Goal: Check status: Check status

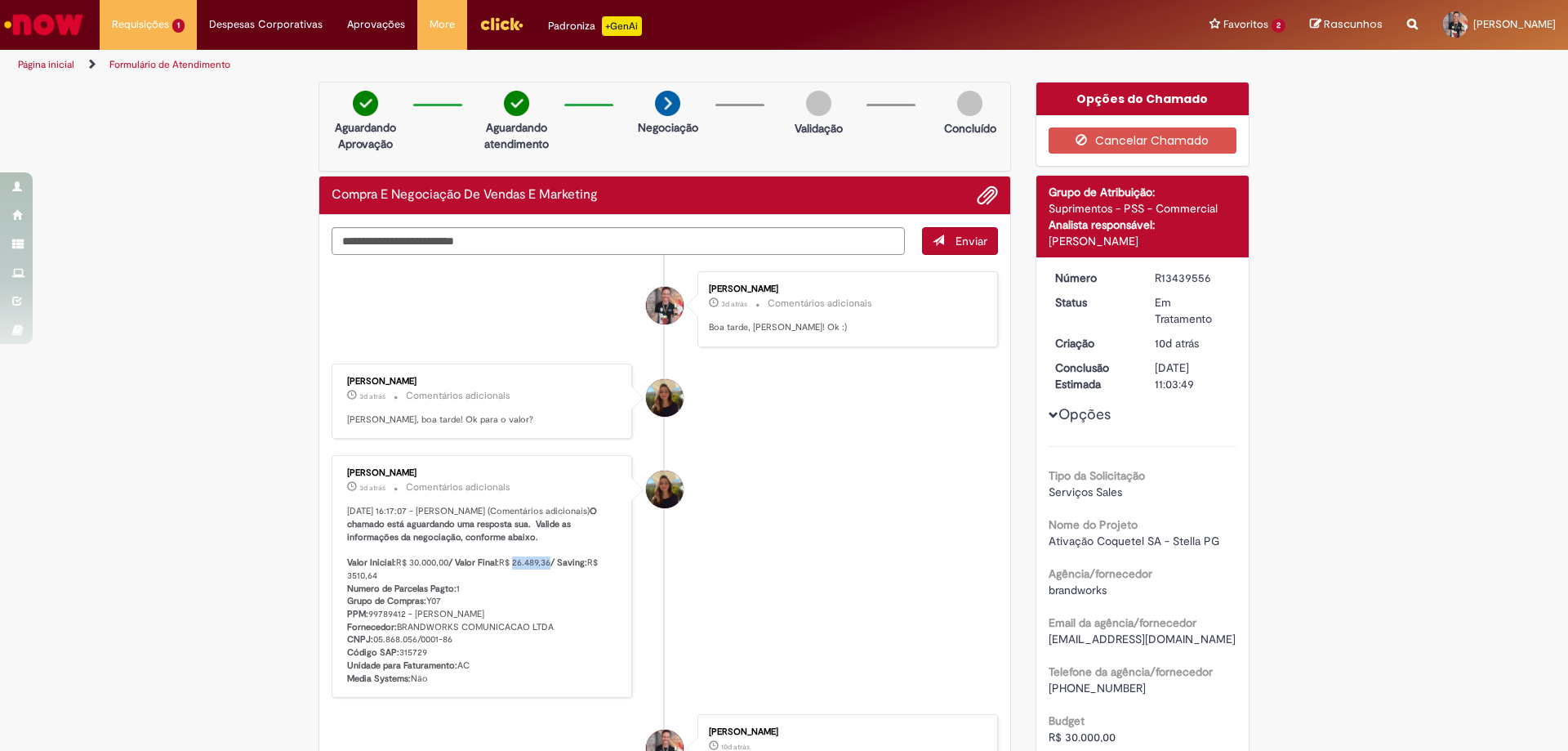
scroll to position [572, 0]
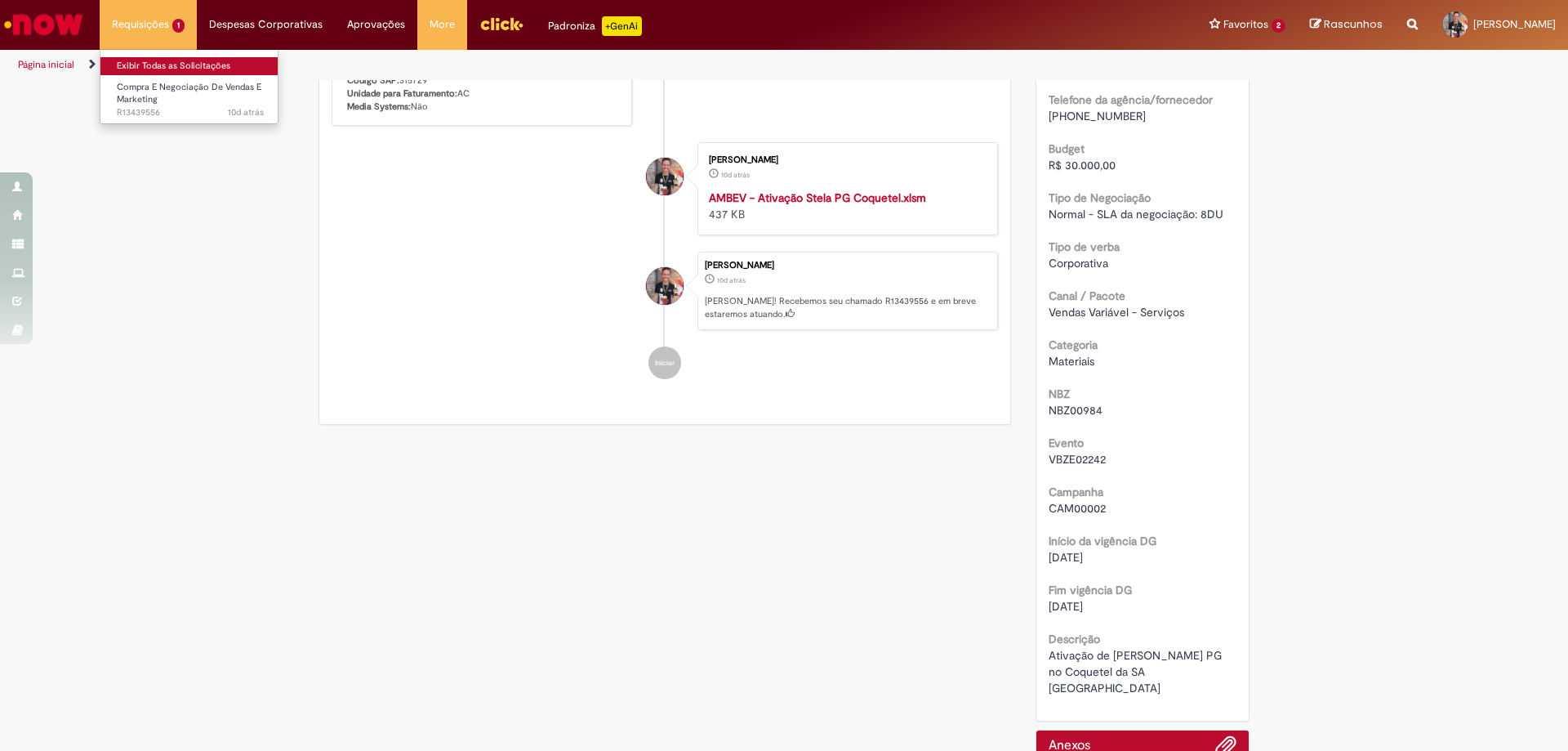
click at [150, 60] on link "Exibir Todas as Solicitações" at bounding box center [191, 66] width 180 height 18
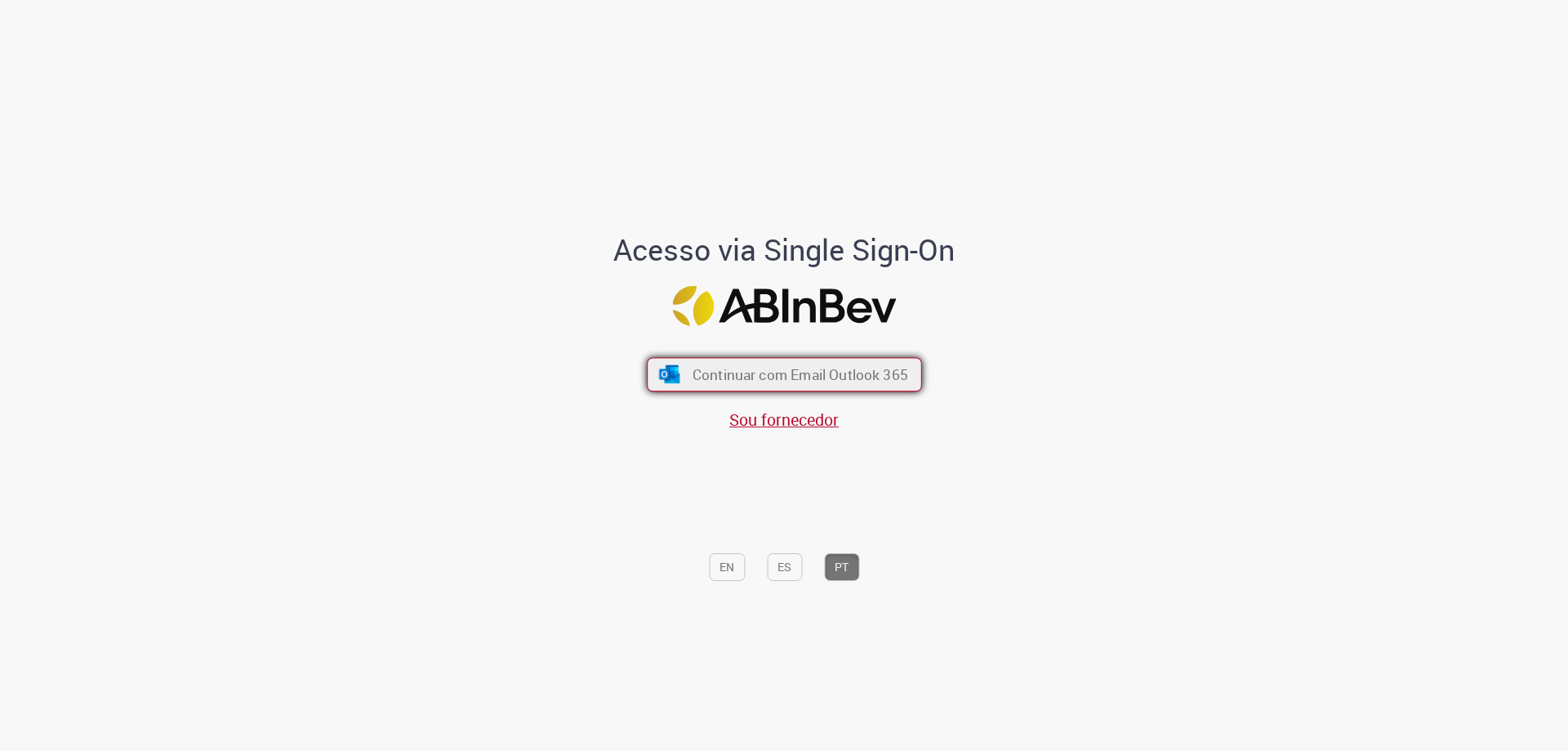
click at [782, 384] on button "Continuar com Email Outlook 365" at bounding box center [785, 375] width 276 height 34
click at [827, 353] on div "Continuar com Email Outlook 365 Sou fornecedor" at bounding box center [784, 385] width 270 height 91
click at [834, 394] on div "Continuar com Email Outlook 365 Sou fornecedor" at bounding box center [784, 385] width 270 height 91
click at [855, 386] on button "Continuar com Email Outlook 365" at bounding box center [785, 375] width 276 height 34
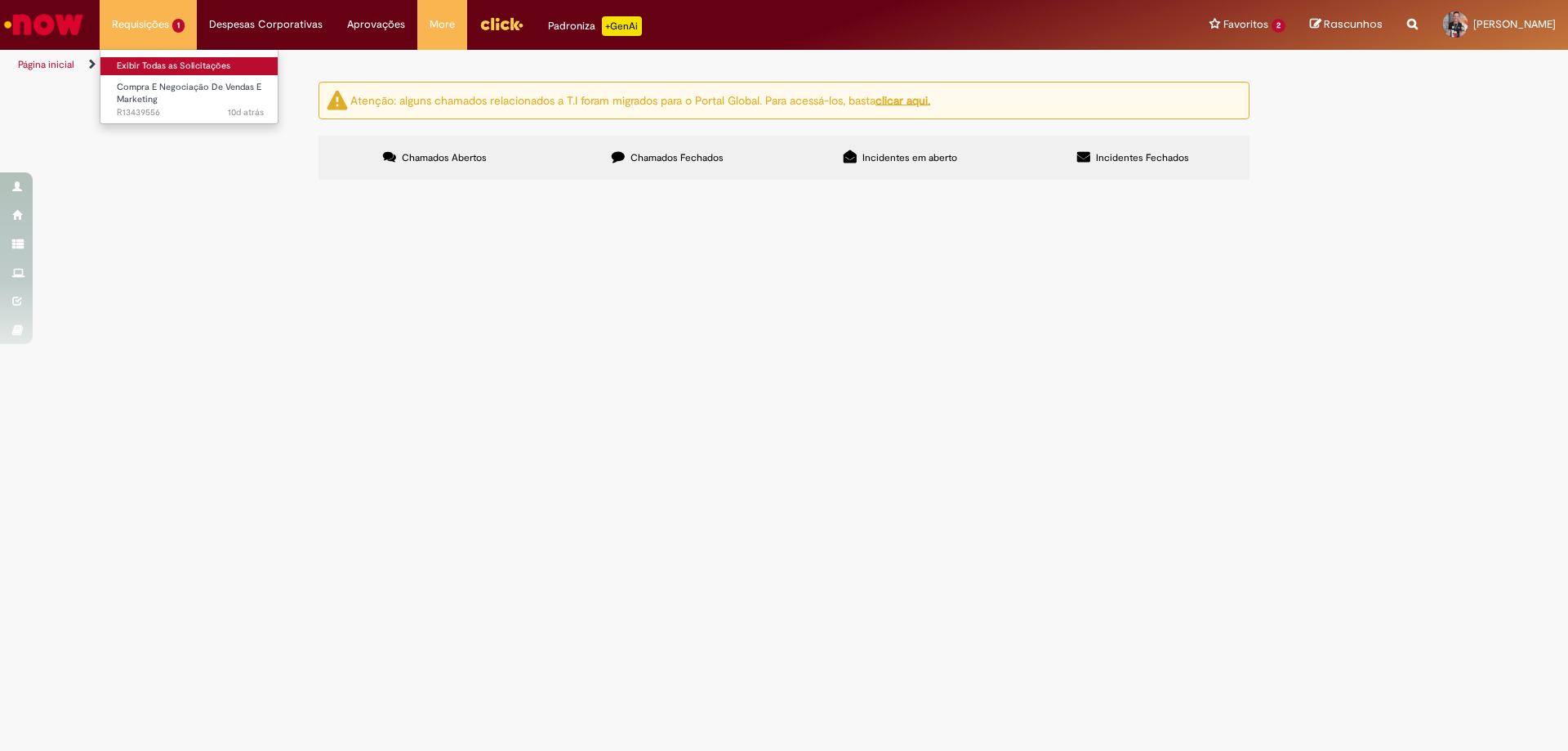
click at [191, 70] on link "Exibir Todas as Solicitações" at bounding box center [191, 66] width 180 height 18
click at [0, 0] on span "Compra E Negociação De Vendas E Marketing" at bounding box center [0, 0] width 0 height 0
